Goal: Transaction & Acquisition: Purchase product/service

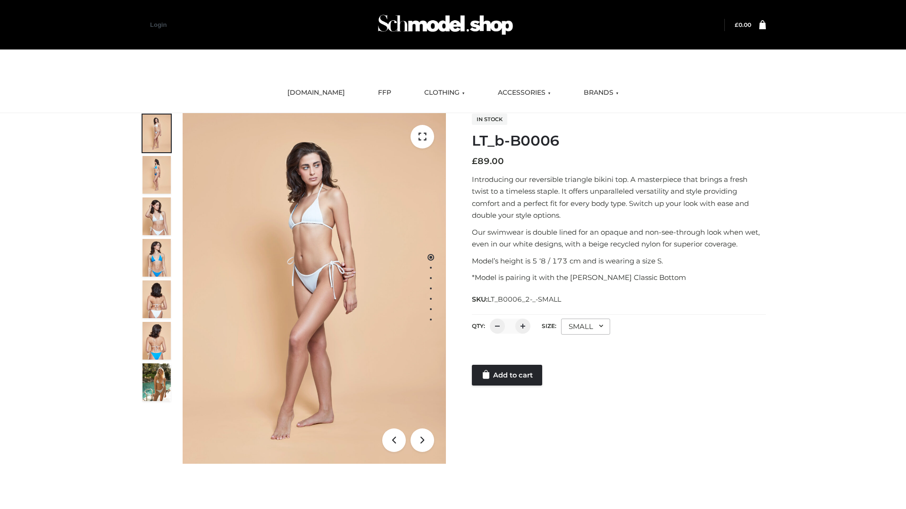
click at [508, 375] on link "Add to cart" at bounding box center [507, 375] width 70 height 21
